Goal: Check status: Check status

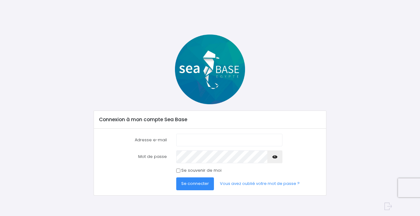
type input "[EMAIL_ADDRESS][DOMAIN_NAME]"
click at [184, 186] on span "Se connecter" at bounding box center [195, 183] width 28 height 6
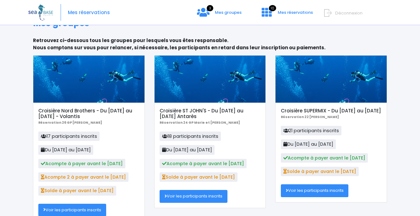
scroll to position [31, 0]
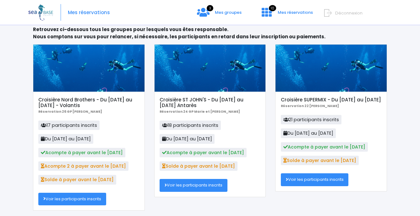
click at [87, 198] on link "Voir les participants inscrits" at bounding box center [72, 199] width 68 height 13
